Goal: Navigation & Orientation: Find specific page/section

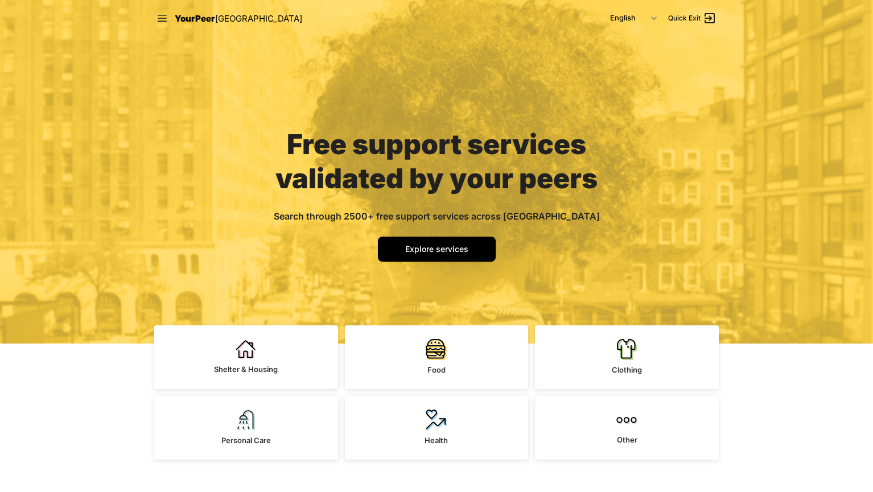
click at [184, 16] on span "YourPeer" at bounding box center [195, 18] width 40 height 11
click at [165, 16] on icon at bounding box center [162, 18] width 11 height 11
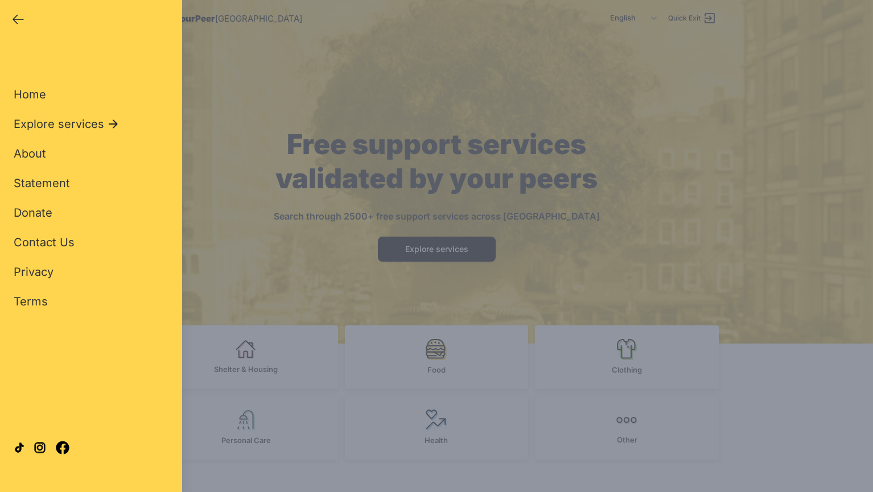
click at [358, 158] on div "Close panel YourPeer [GEOGRAPHIC_DATA] Quick Exit Single Adult Families Soup Ki…" at bounding box center [436, 246] width 873 height 492
click at [44, 97] on span "Home" at bounding box center [30, 95] width 32 height 14
click at [18, 23] on icon "button" at bounding box center [18, 20] width 14 height 14
